Goal: Transaction & Acquisition: Purchase product/service

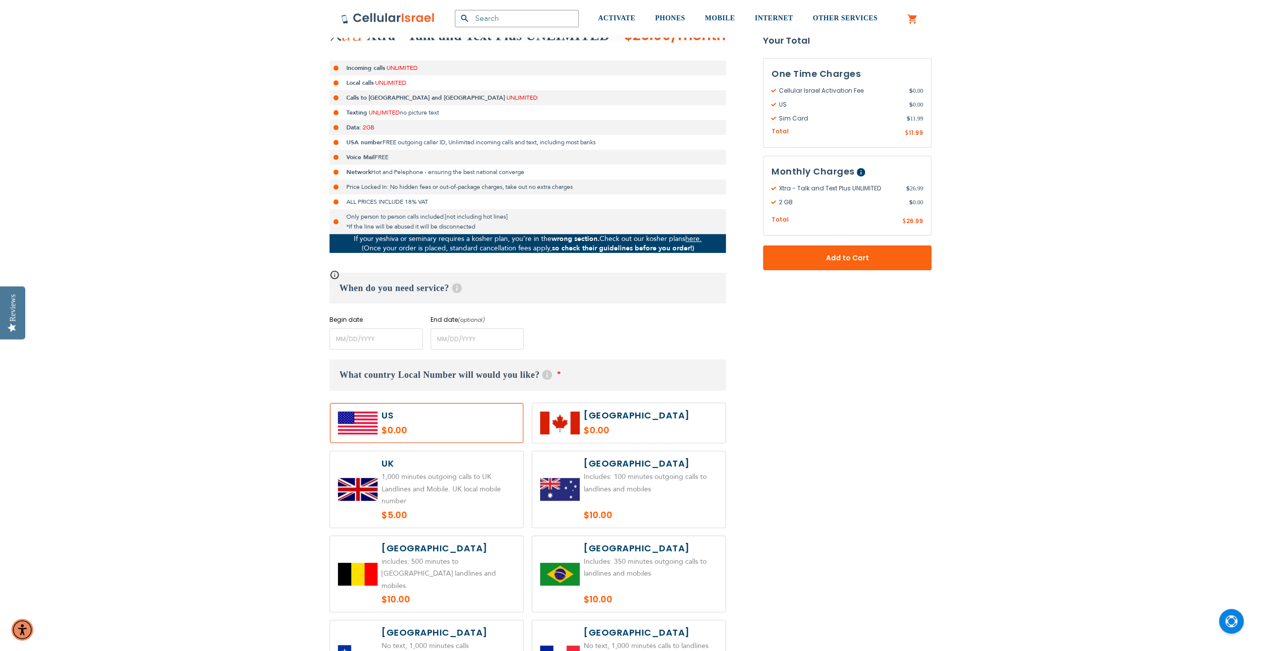
scroll to position [248, 0]
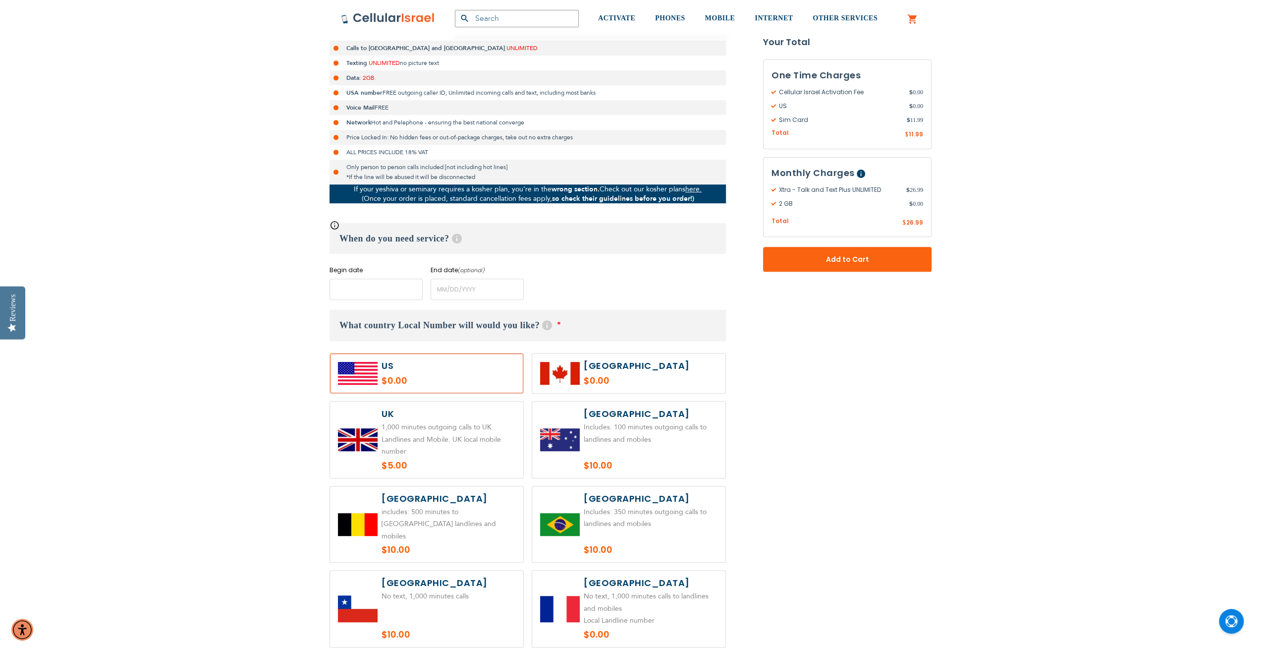
click at [385, 290] on input "name" at bounding box center [376, 289] width 93 height 21
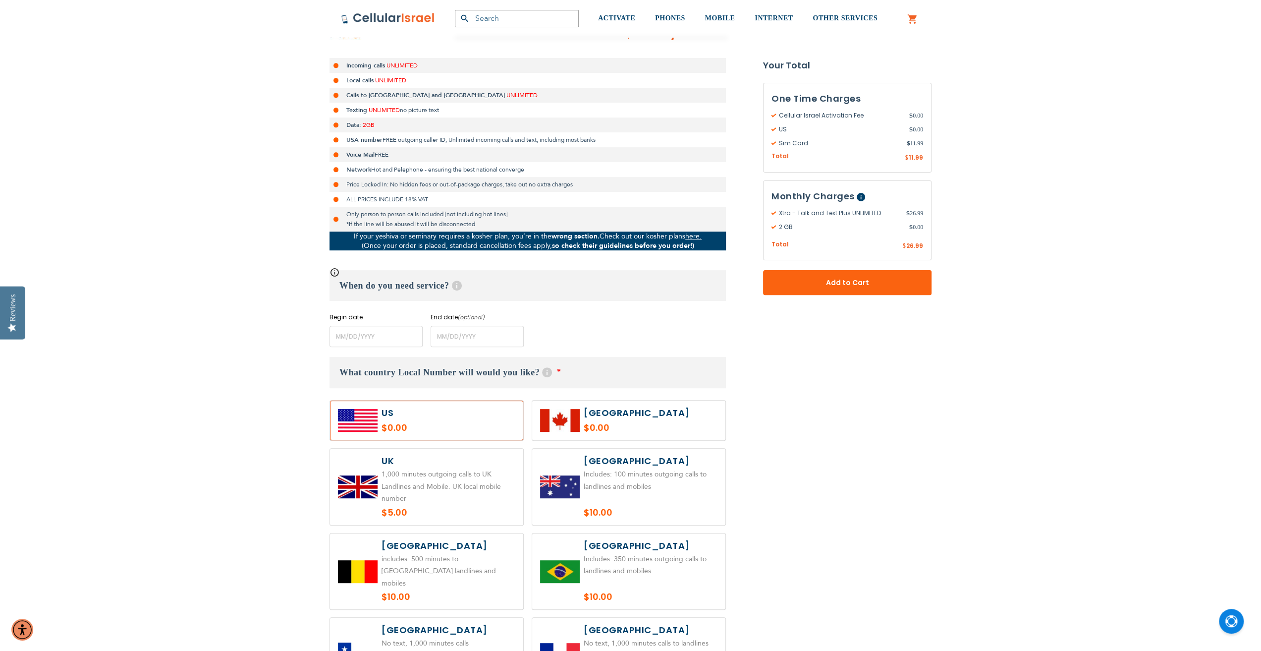
scroll to position [198, 0]
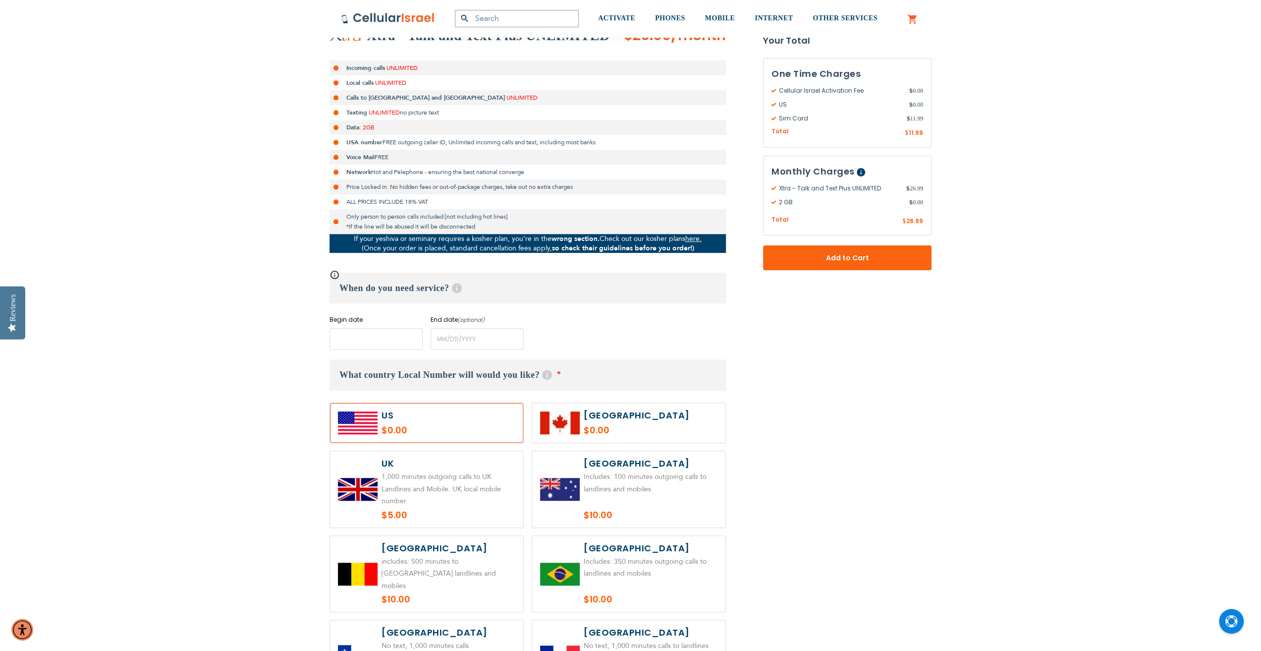
click at [392, 342] on input "name" at bounding box center [376, 338] width 93 height 21
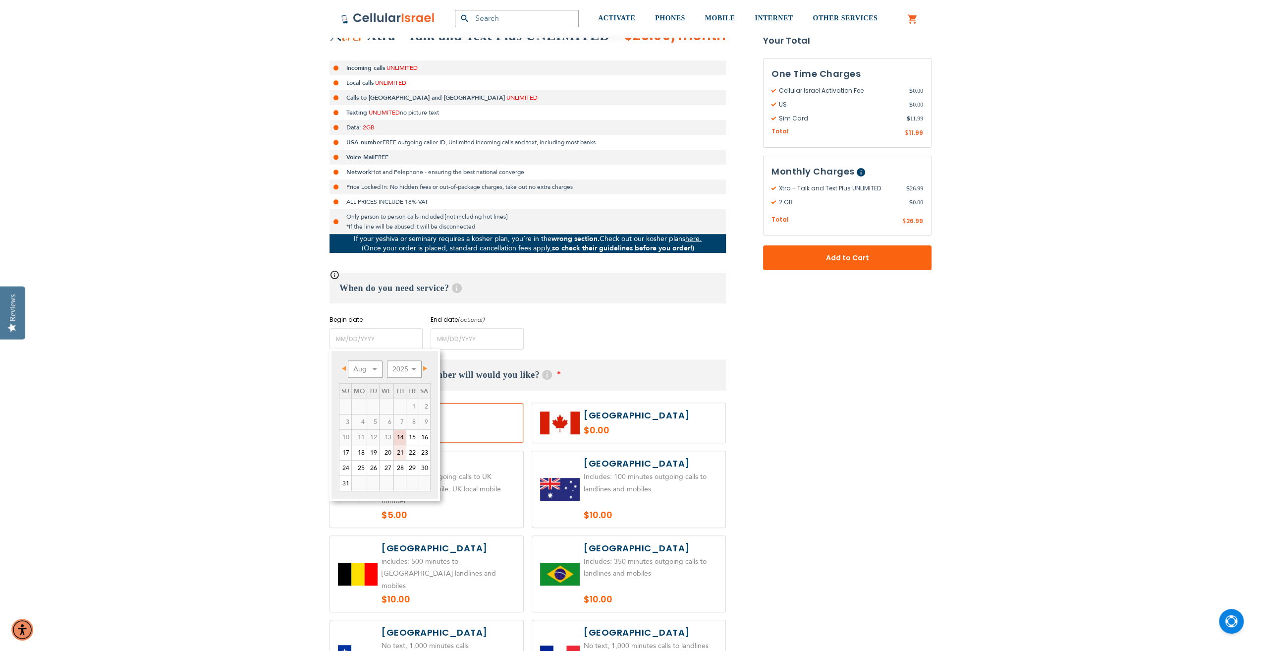
click at [396, 452] on link "21" at bounding box center [400, 452] width 12 height 15
type input "[DATE]"
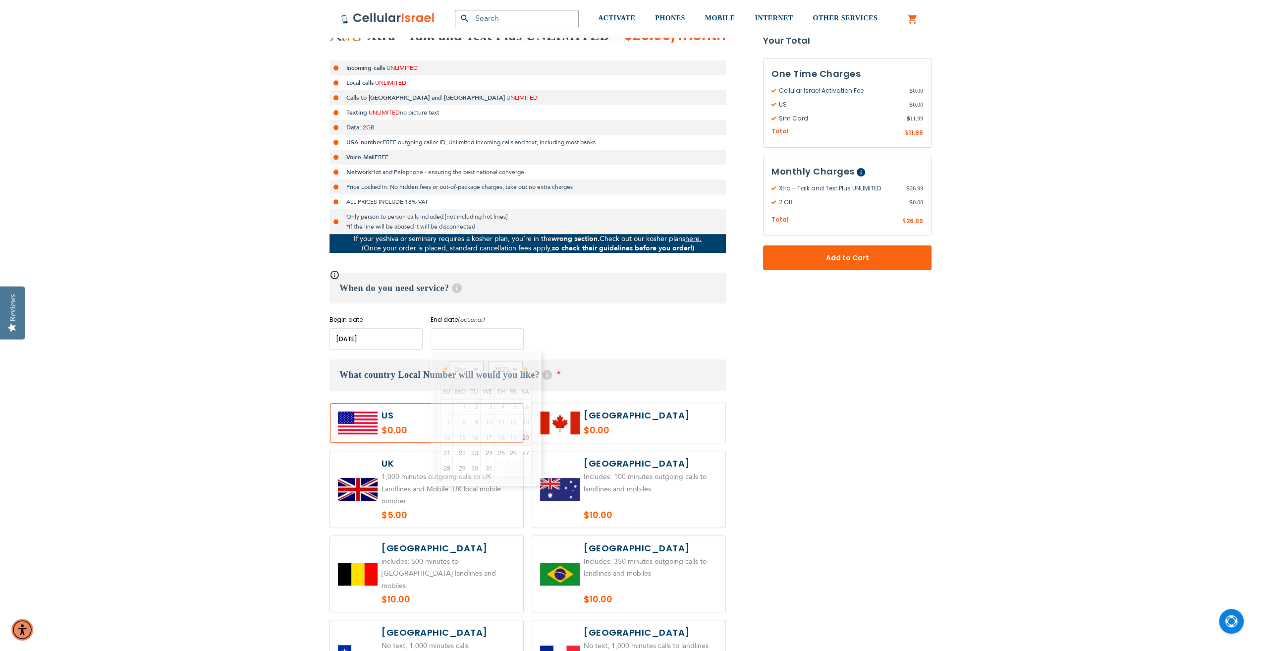
click at [459, 337] on input "name" at bounding box center [477, 338] width 93 height 21
click at [440, 341] on input "name" at bounding box center [477, 338] width 93 height 21
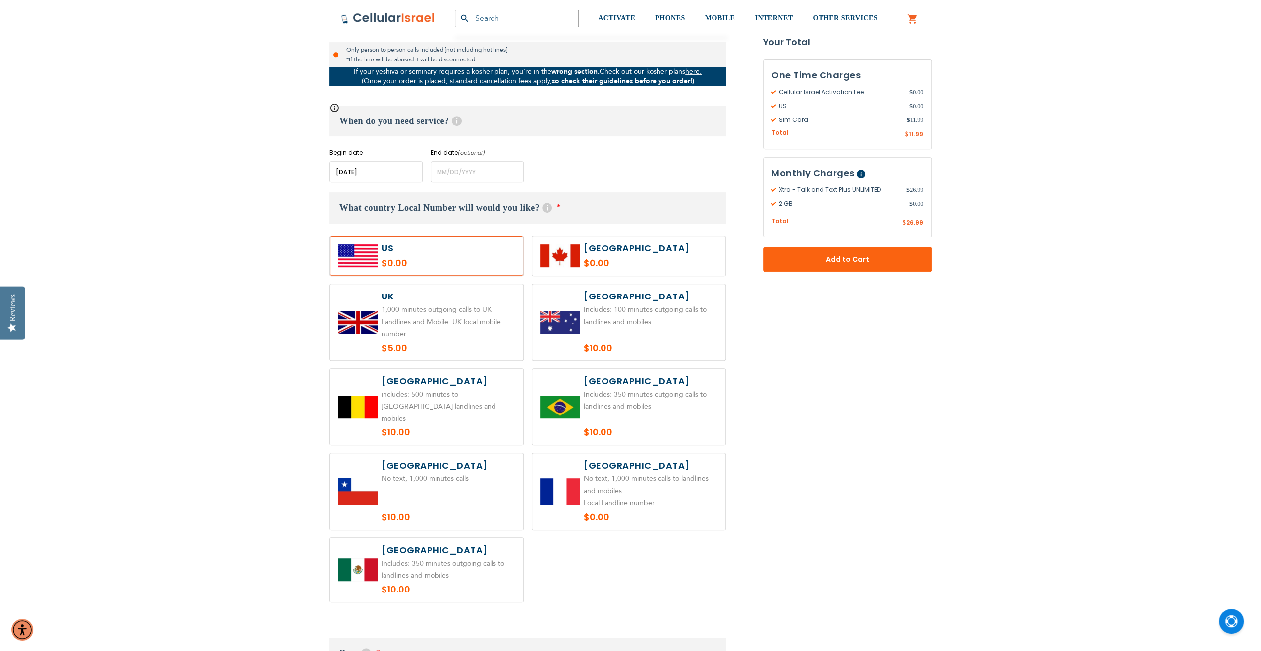
scroll to position [248, 0]
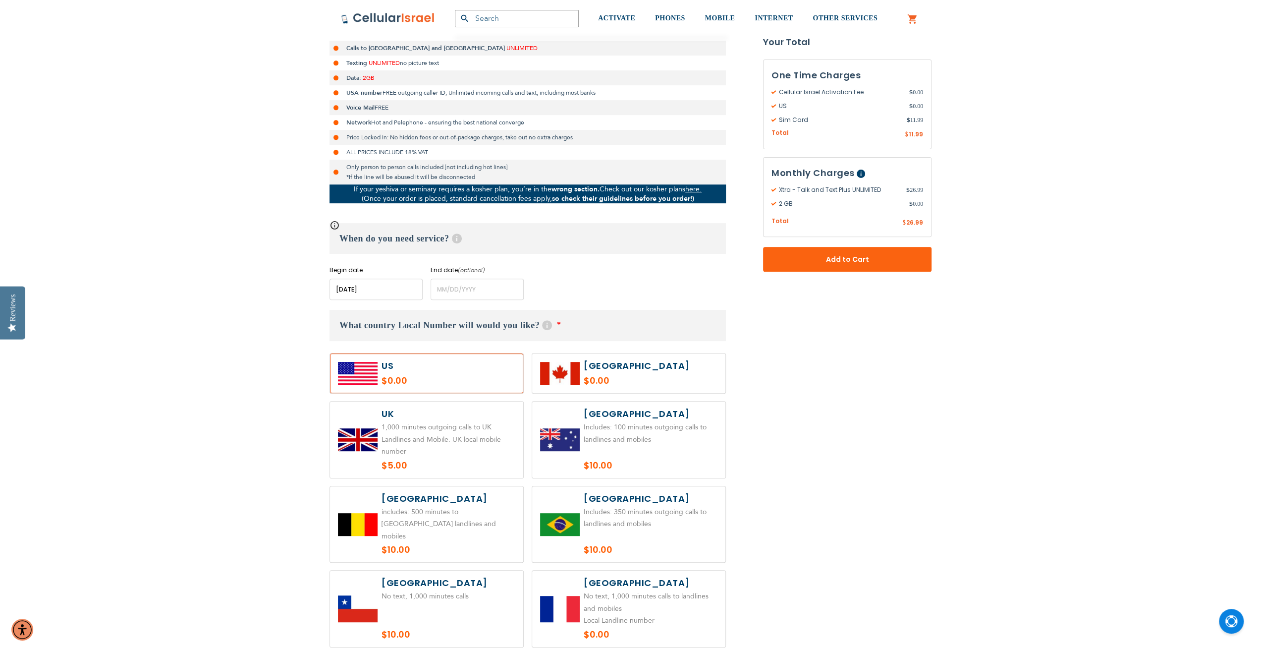
click at [693, 189] on link "here." at bounding box center [693, 188] width 16 height 9
